Goal: Transaction & Acquisition: Subscribe to service/newsletter

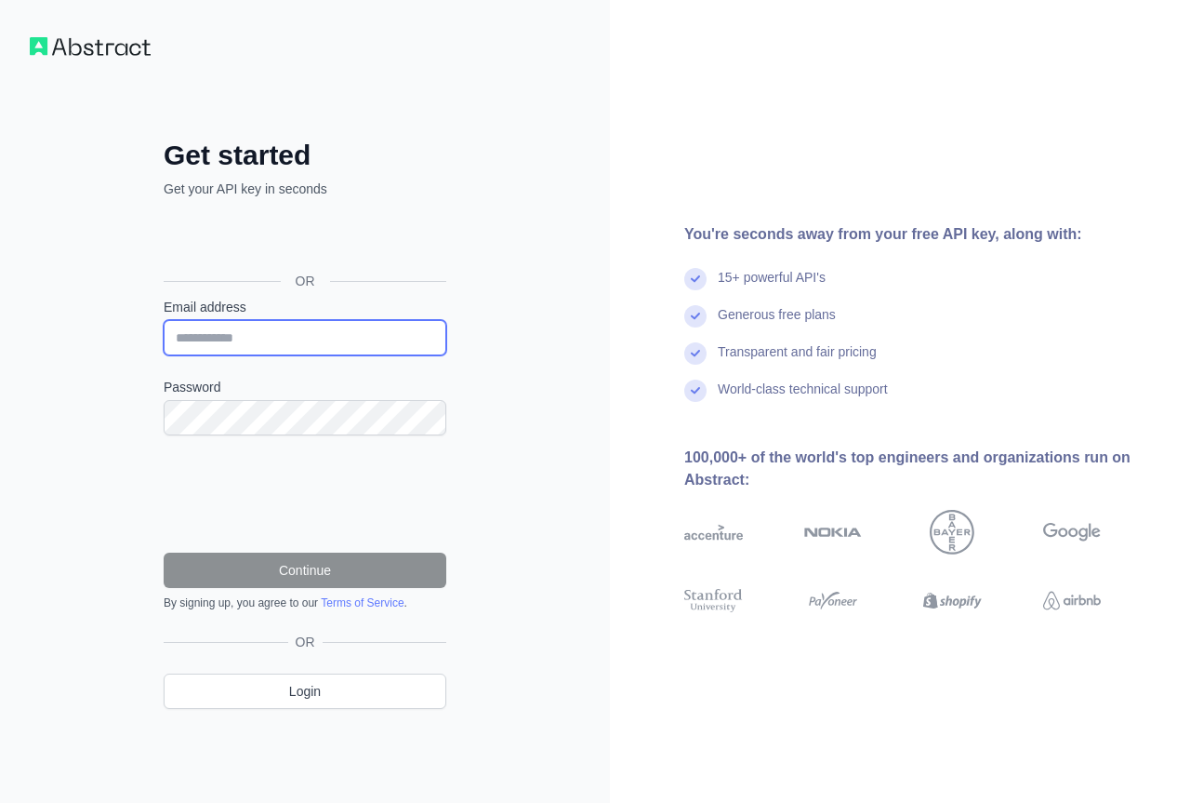
click at [318, 334] on input "Email address" at bounding box center [305, 337] width 283 height 35
click at [245, 344] on input "Email address" at bounding box center [305, 337] width 283 height 35
type input "**********"
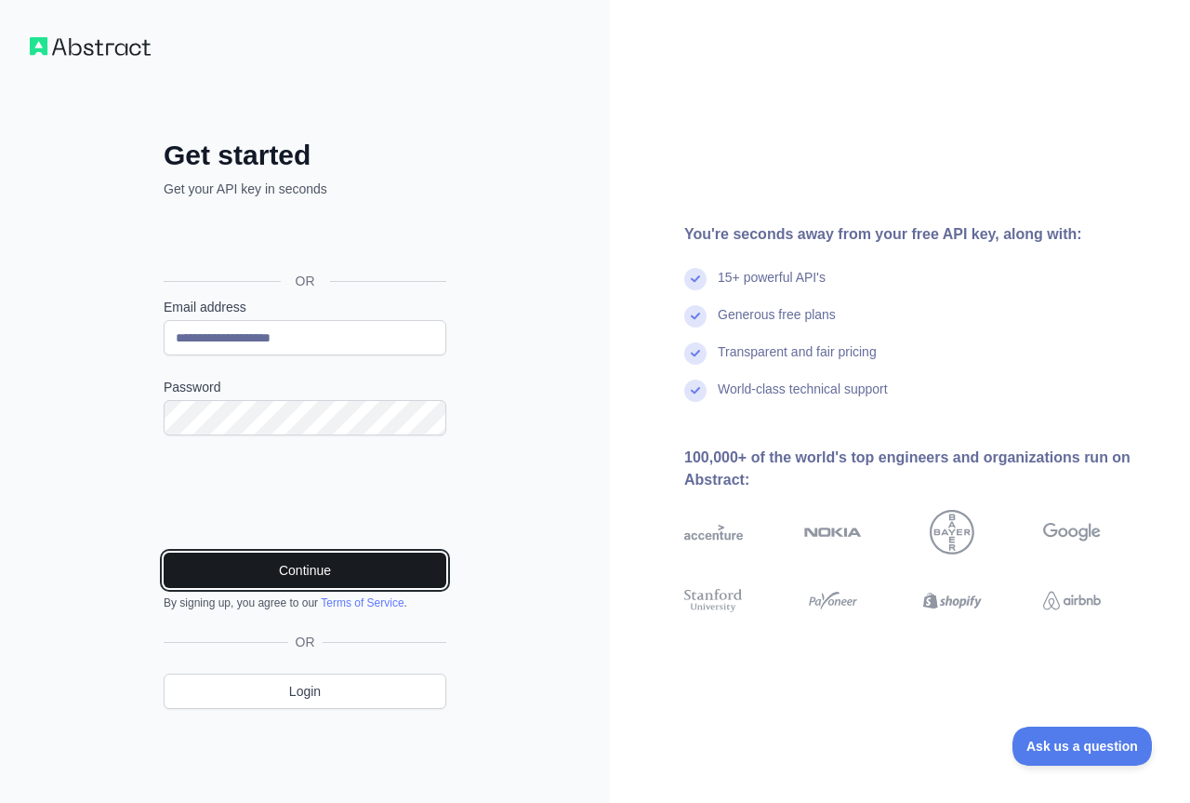
click at [296, 568] on button "Continue" at bounding box center [305, 569] width 283 height 35
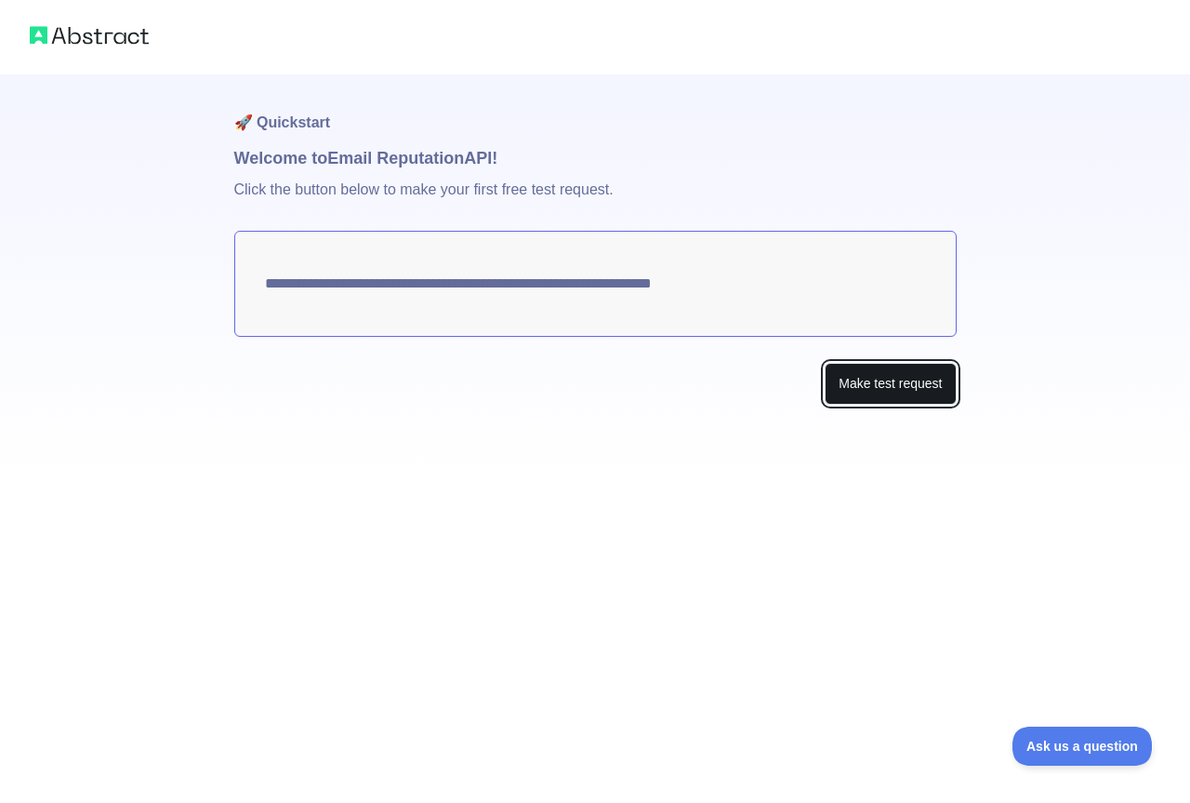
click at [876, 378] on button "Make test request" at bounding box center [890, 384] width 131 height 42
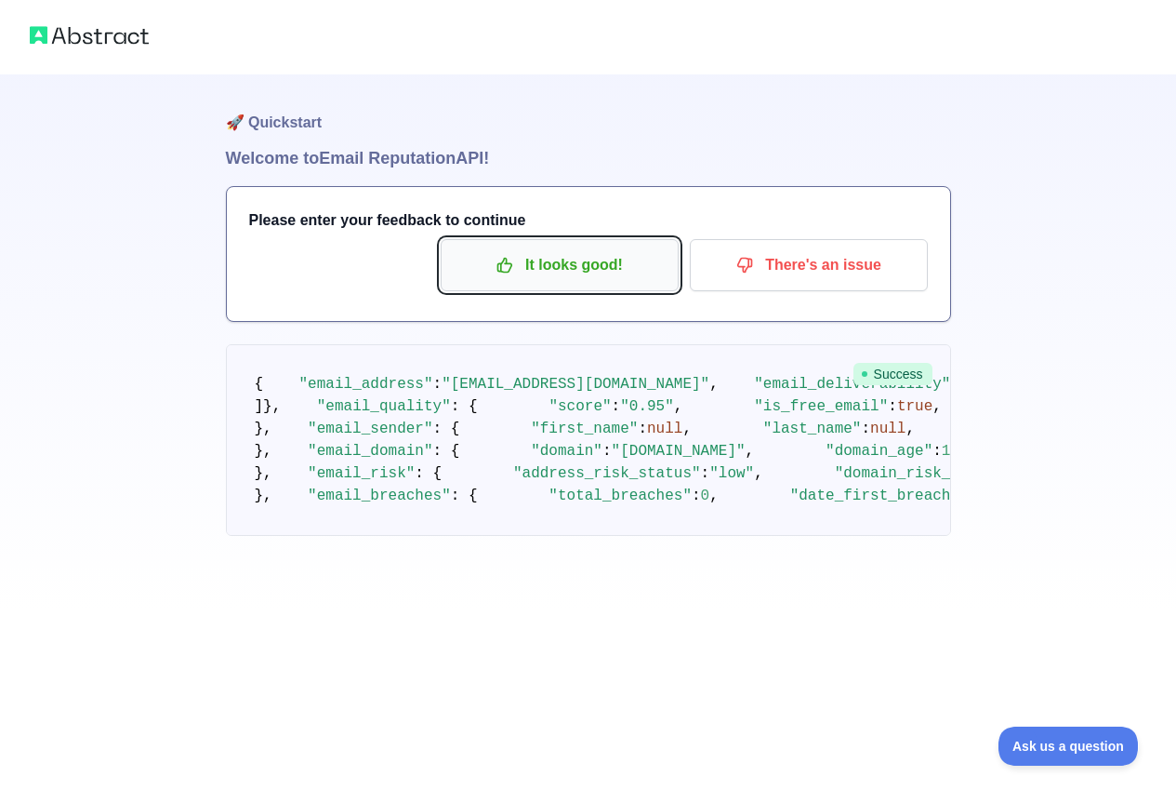
click at [591, 266] on p "It looks good!" at bounding box center [560, 265] width 210 height 32
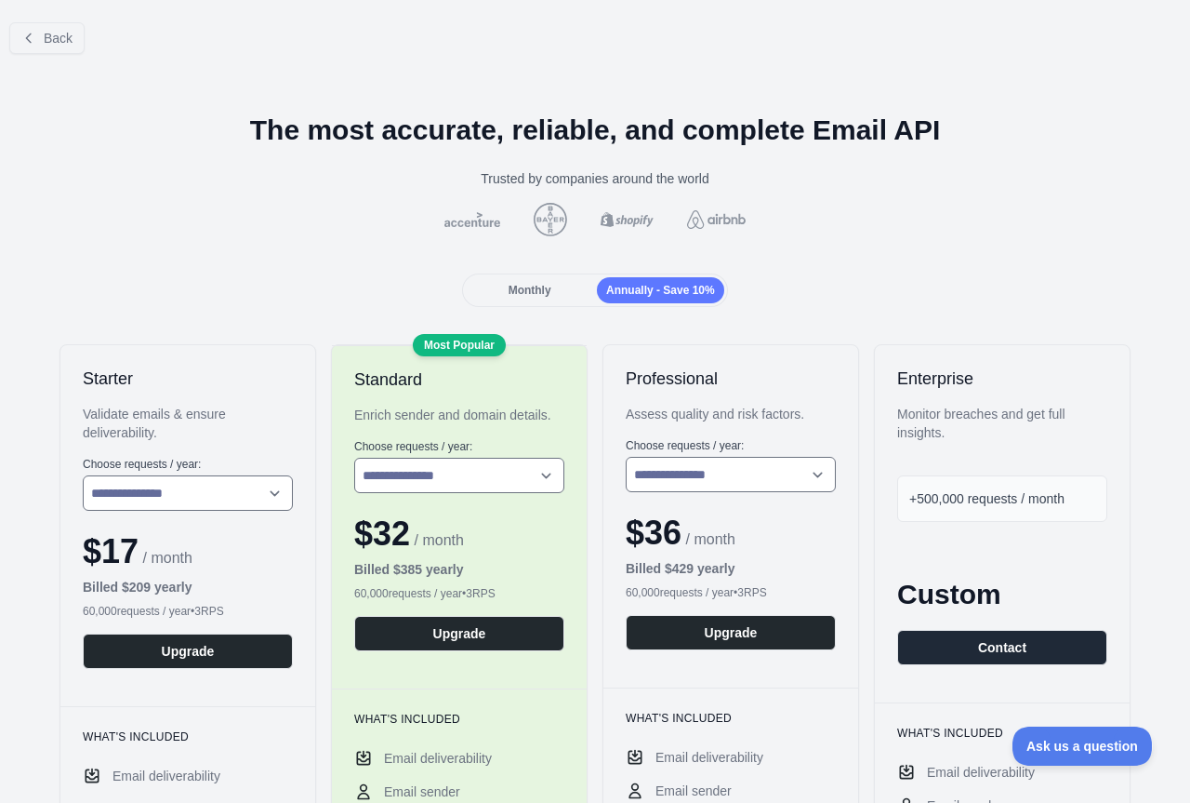
click at [542, 284] on span "Monthly" at bounding box center [530, 290] width 43 height 13
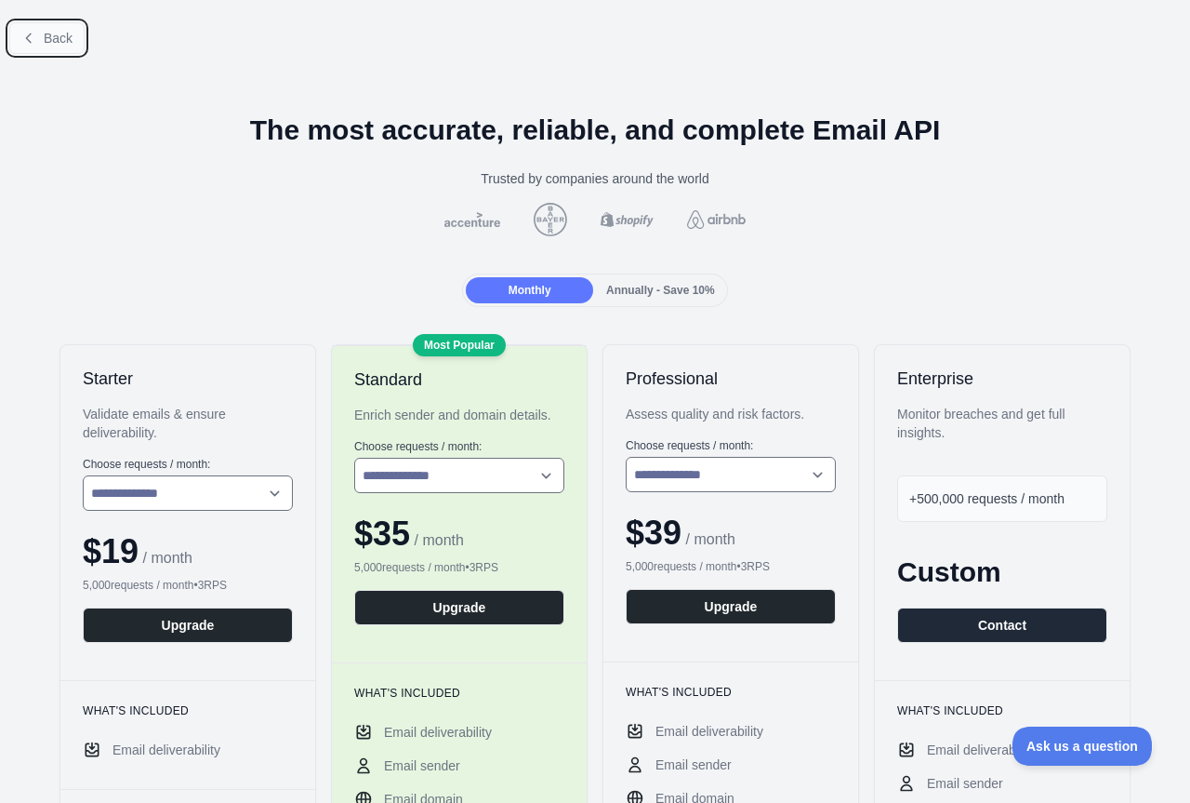
click at [25, 38] on icon at bounding box center [28, 38] width 15 height 15
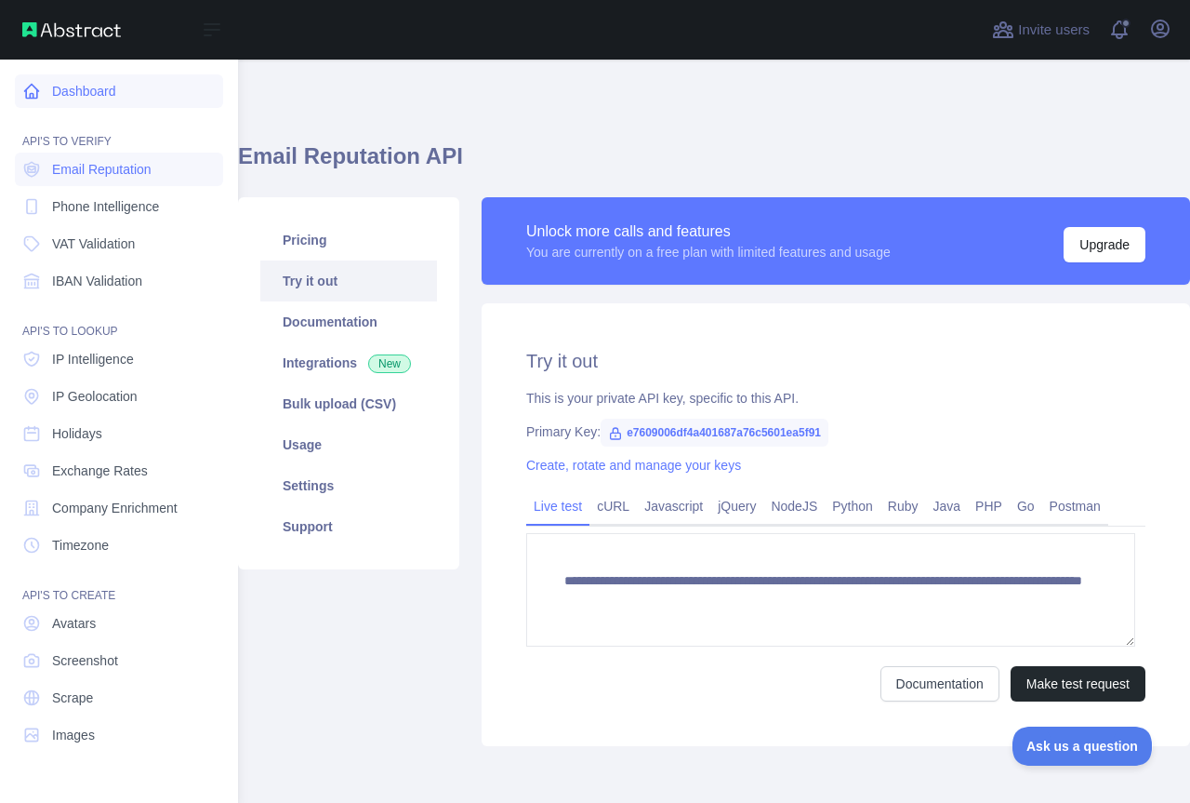
click at [38, 84] on icon at bounding box center [31, 91] width 19 height 19
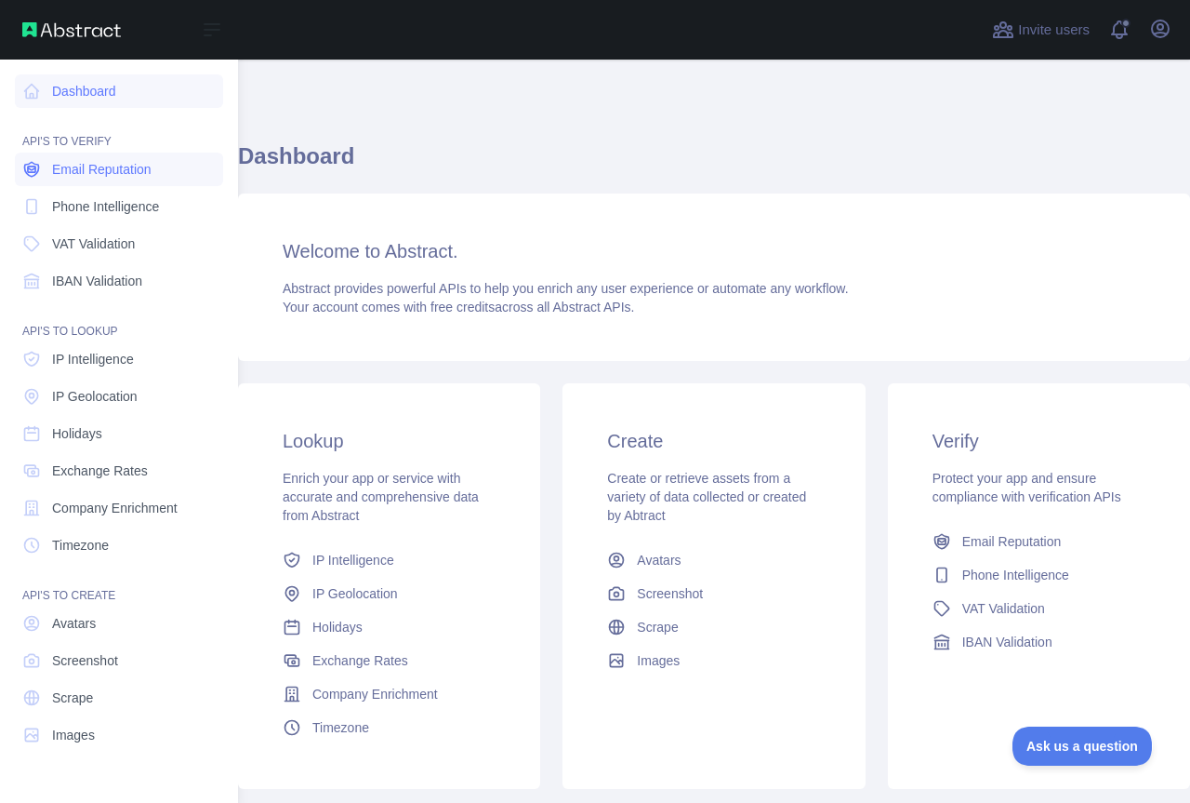
click at [123, 167] on span "Email Reputation" at bounding box center [102, 169] width 100 height 19
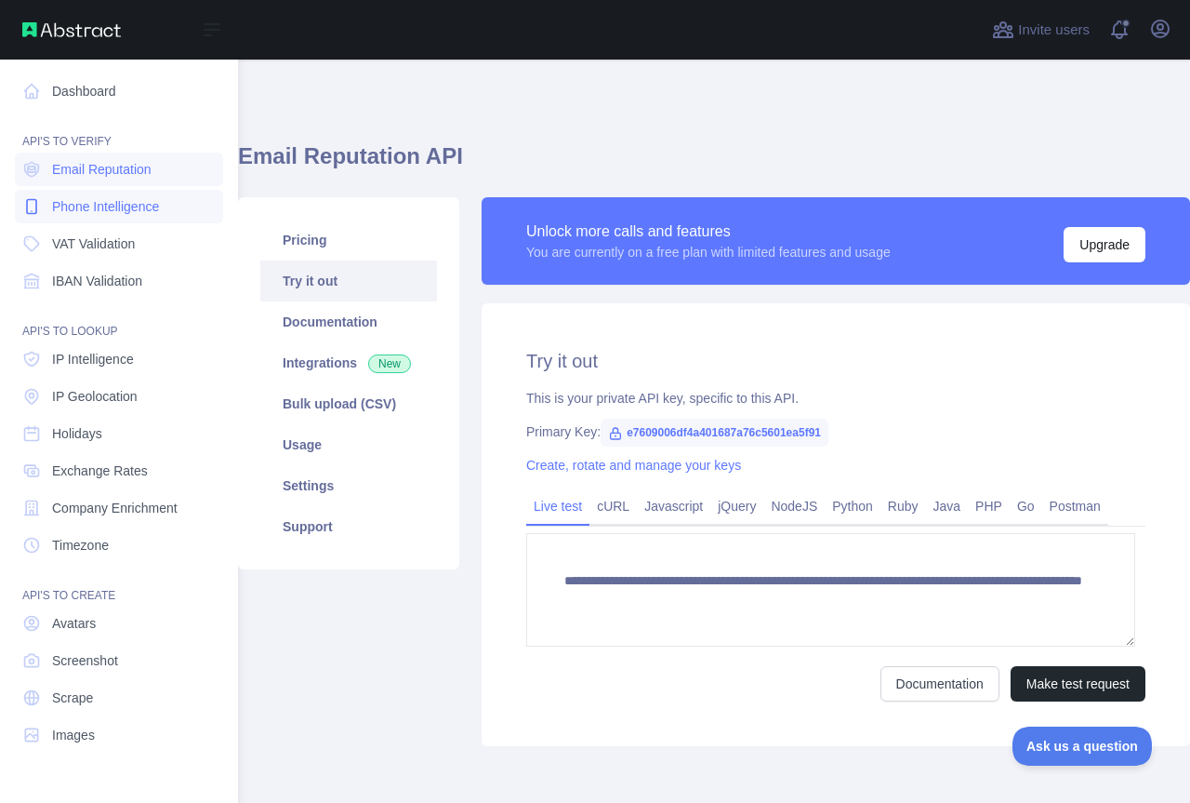
click at [103, 200] on span "Phone Intelligence" at bounding box center [105, 206] width 107 height 19
click at [103, 160] on span "Email Reputation" at bounding box center [102, 169] width 100 height 19
click at [88, 139] on div "API'S TO VERIFY" at bounding box center [119, 130] width 208 height 37
click at [55, 95] on link "Dashboard" at bounding box center [119, 90] width 208 height 33
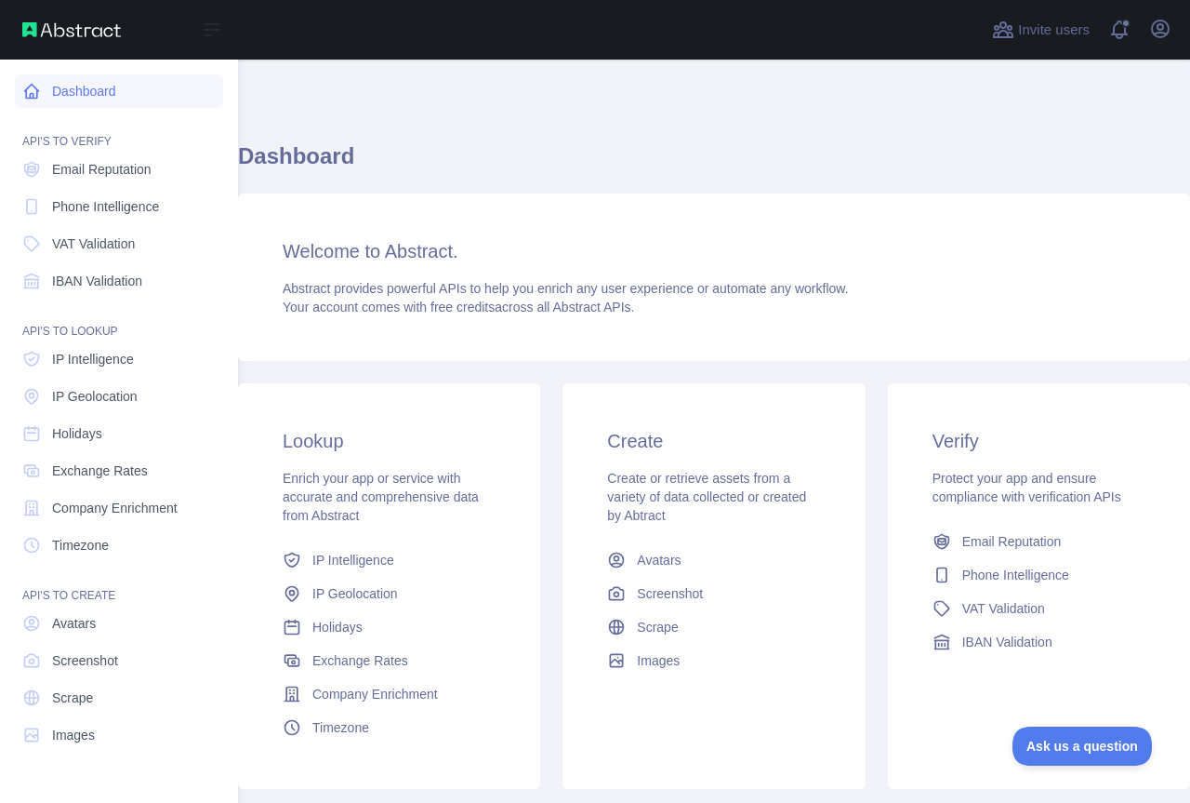
click at [55, 95] on link "Dashboard" at bounding box center [119, 90] width 208 height 33
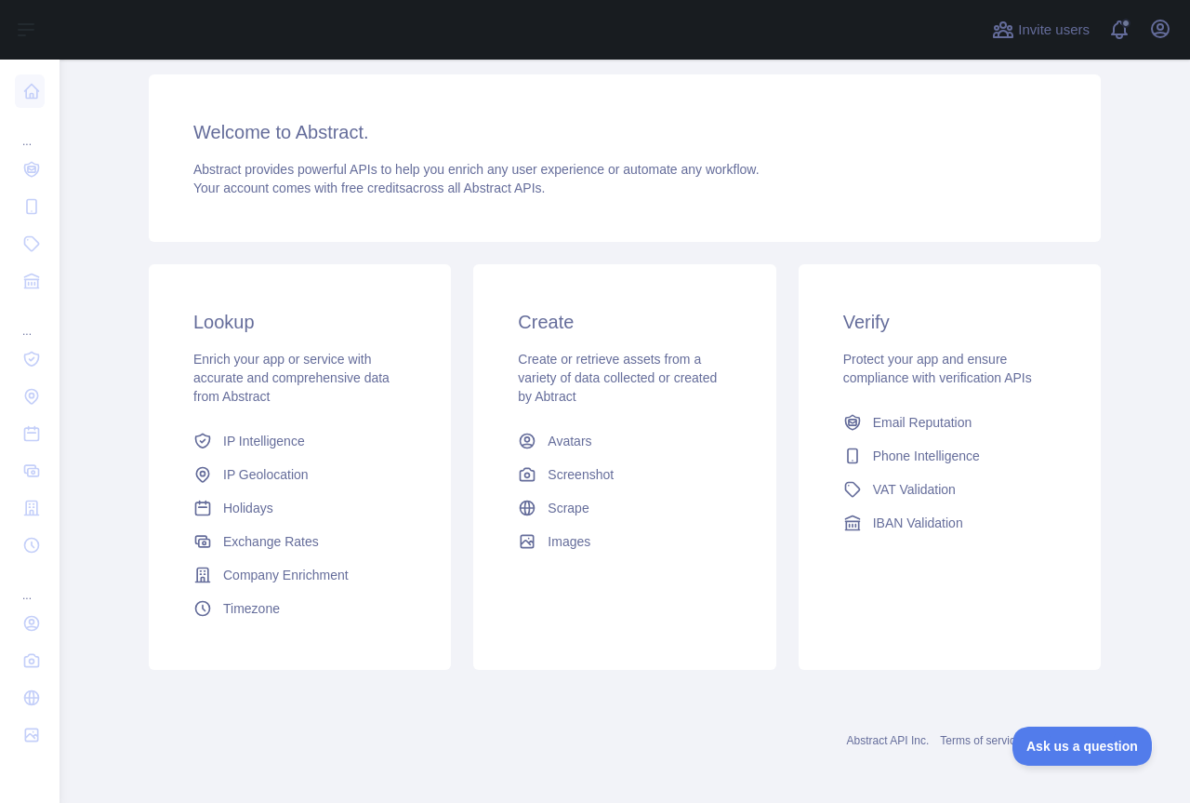
scroll to position [124, 0]
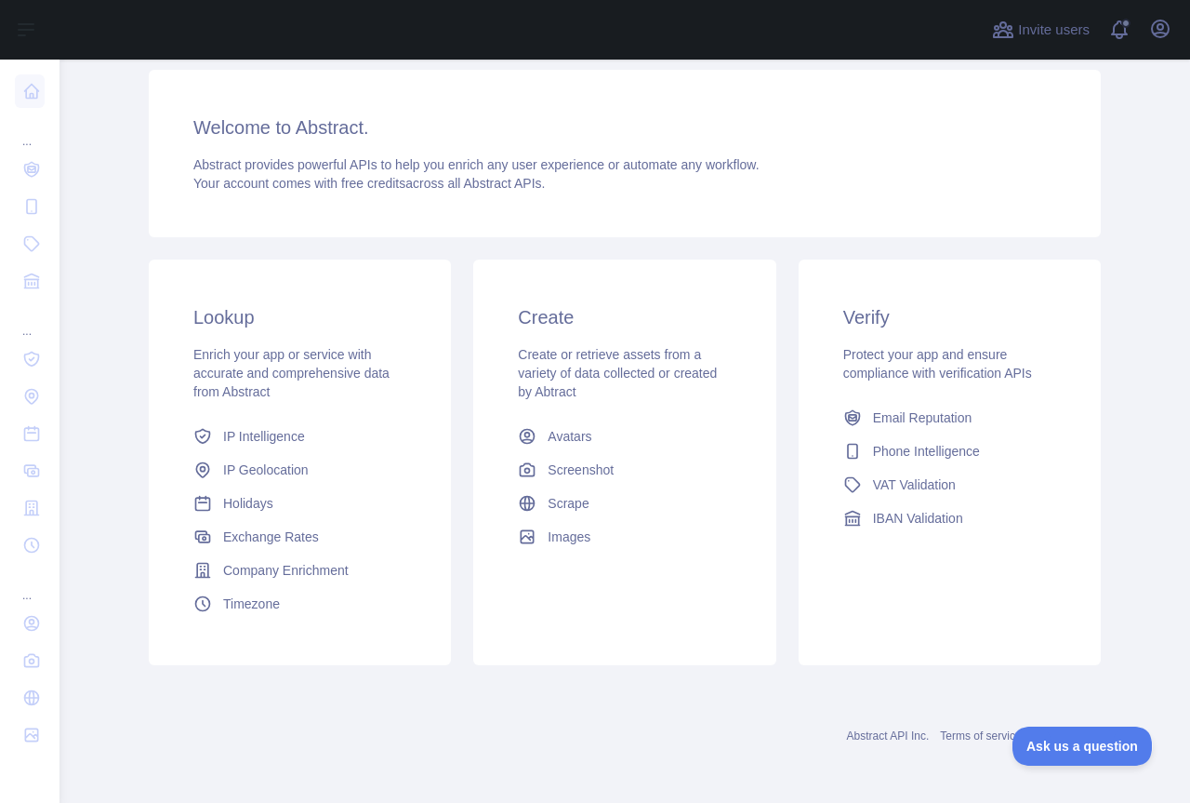
click at [909, 330] on div "Verify Protect your app and ensure compliance with verification APIs Email Repu…" at bounding box center [950, 419] width 302 height 320
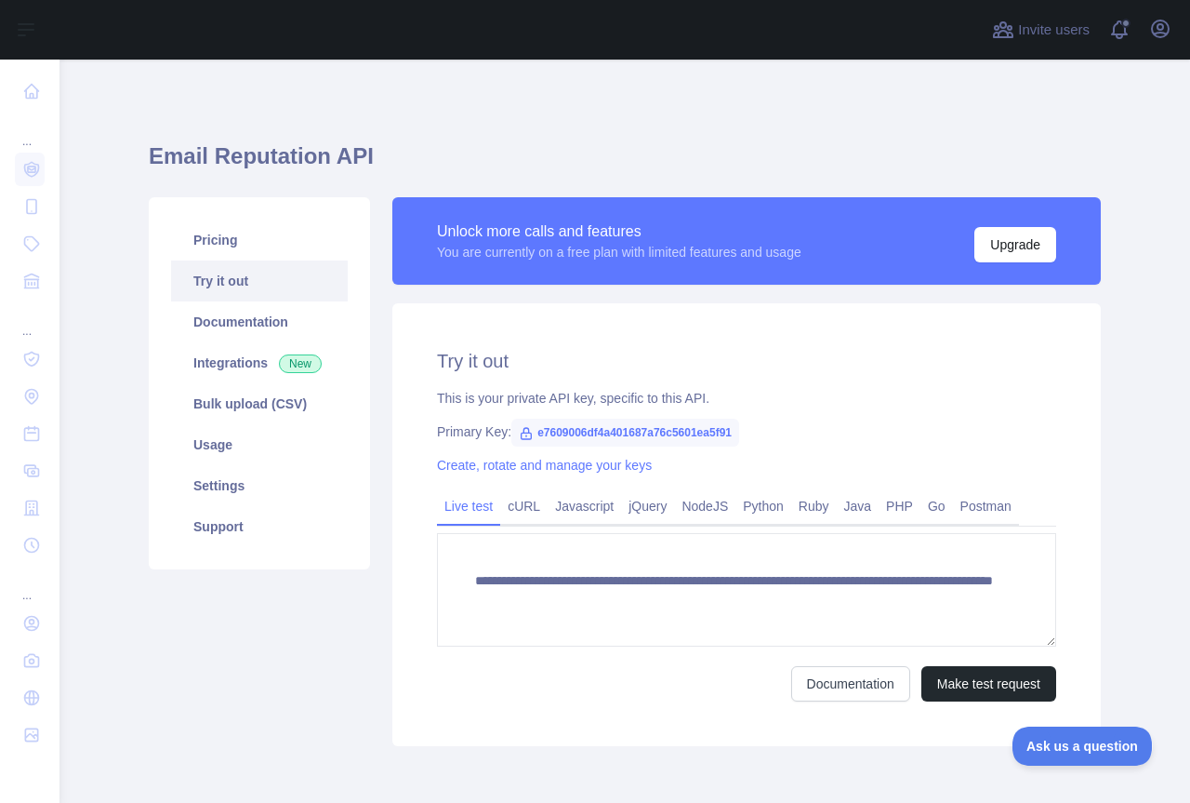
scroll to position [81, 0]
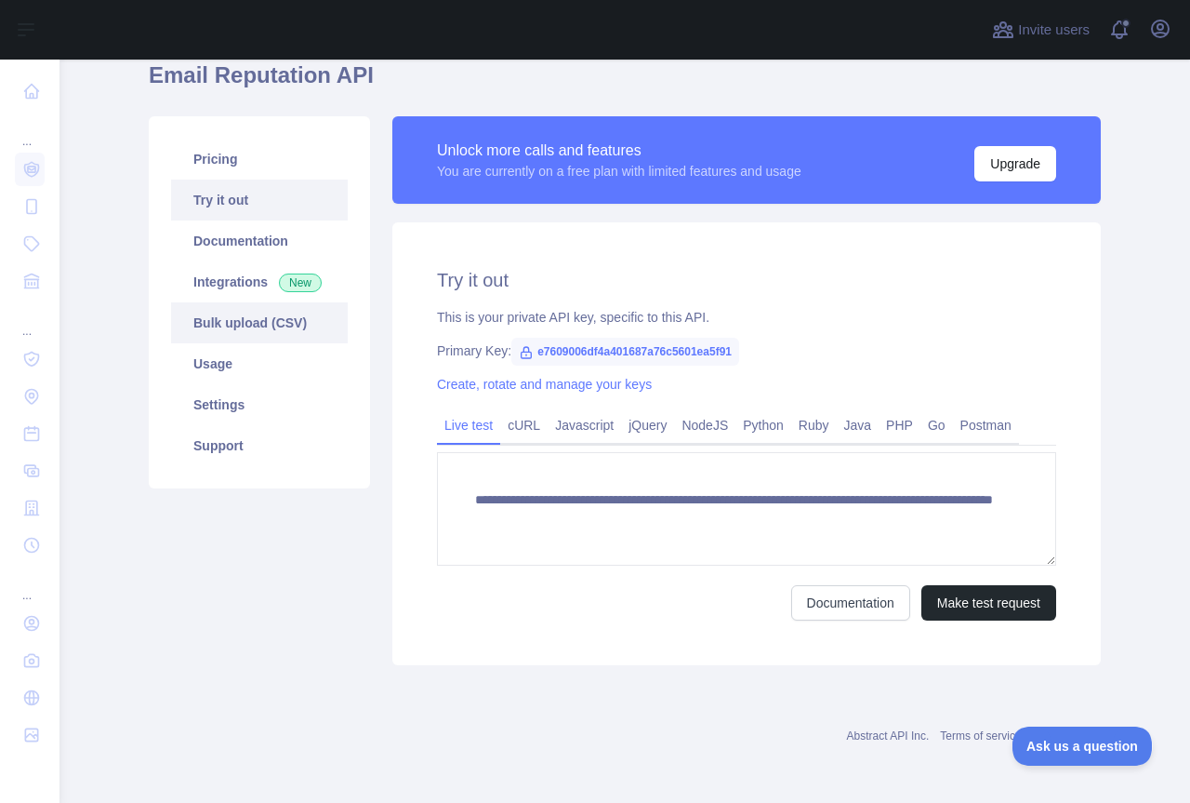
click at [266, 318] on link "Bulk upload (CSV)" at bounding box center [259, 322] width 177 height 41
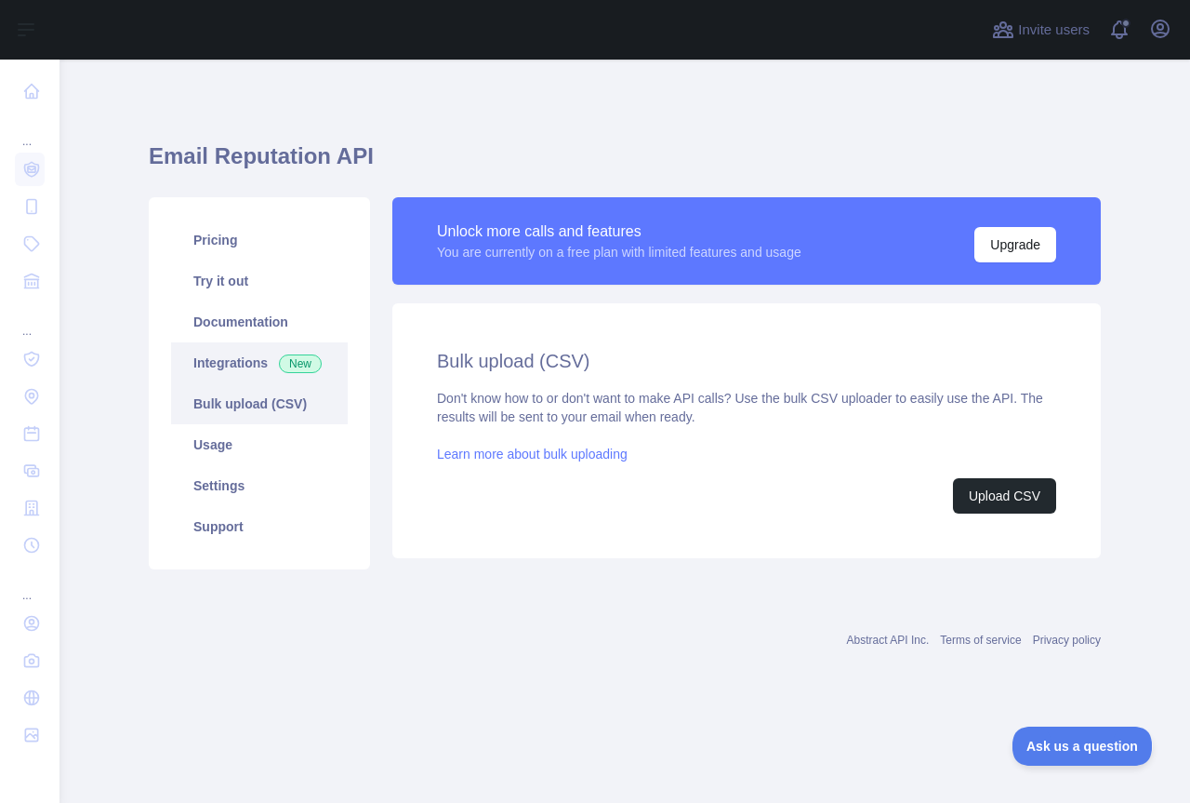
click at [257, 364] on link "Integrations New" at bounding box center [259, 362] width 177 height 41
